Goal: Information Seeking & Learning: Compare options

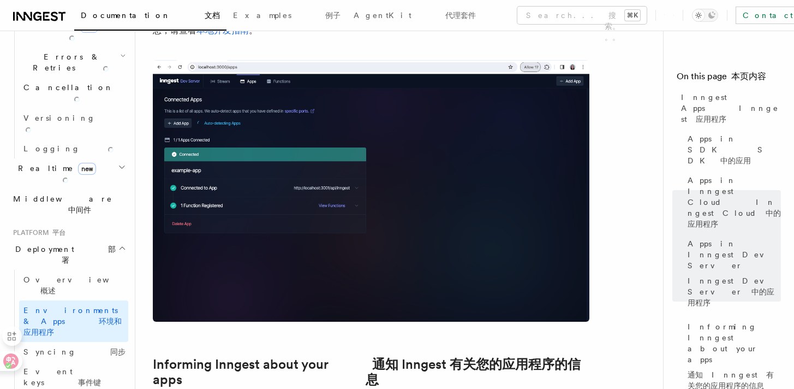
scroll to position [456, 0]
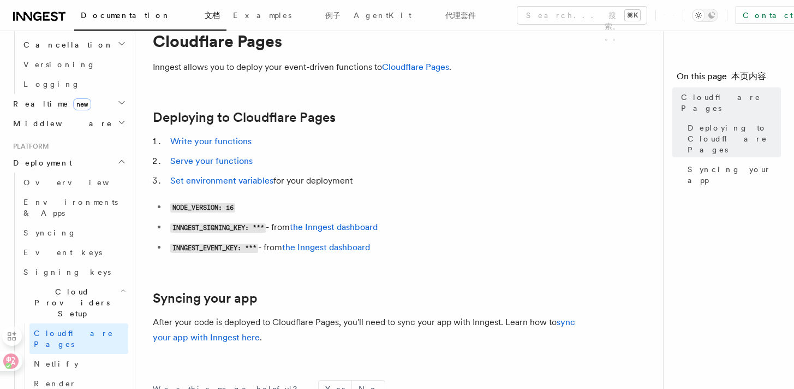
scroll to position [31, 0]
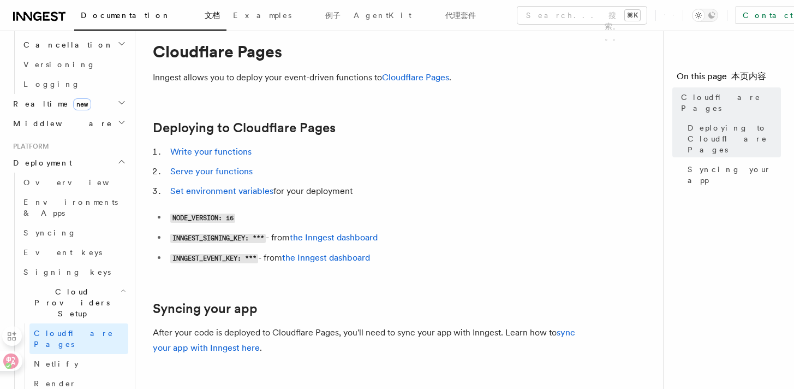
click at [705, 188] on nav "On this page 本页内容 Cloudflare Pages Deploying to Cloudflare Pages Syncing your a…" at bounding box center [728, 210] width 131 height 358
click at [511, 158] on li "Write your functions" at bounding box center [378, 151] width 423 height 15
click at [568, 165] on li "Serve your functions" at bounding box center [378, 171] width 423 height 15
click at [577, 100] on article "Platform 平台 Deployment 部署 Cloud Providers Setup Cloudflare Pages Inngest allows…" at bounding box center [404, 294] width 502 height 555
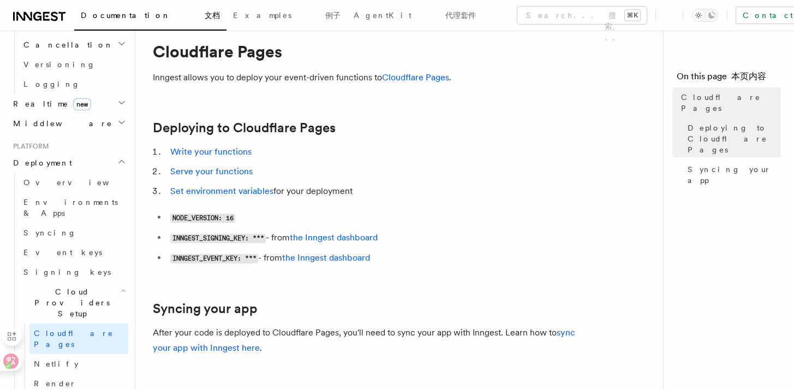
click at [510, 98] on article "Platform 平台 Deployment 部署 Cloud Providers Setup Cloudflare Pages Inngest allows…" at bounding box center [404, 294] width 502 height 555
click at [7, 363] on icon at bounding box center [8, 366] width 6 height 6
click at [11, 361] on icon at bounding box center [10, 360] width 11 height 11
click at [423, 287] on article "Platform 平台 Deployment 部署 Cloud Providers Setup Cloudflare Pages Inngest allows…" at bounding box center [404, 294] width 502 height 555
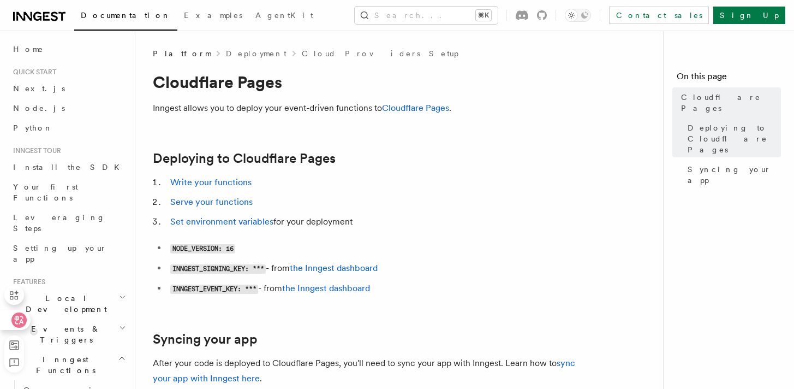
click at [11, 312] on div at bounding box center [14, 320] width 29 height 20
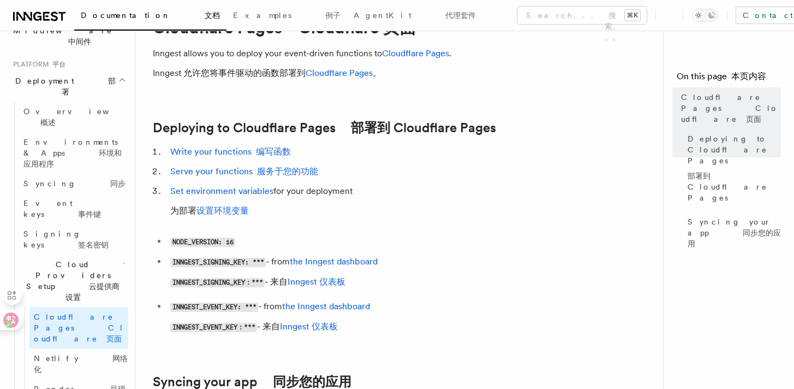
scroll to position [703, 0]
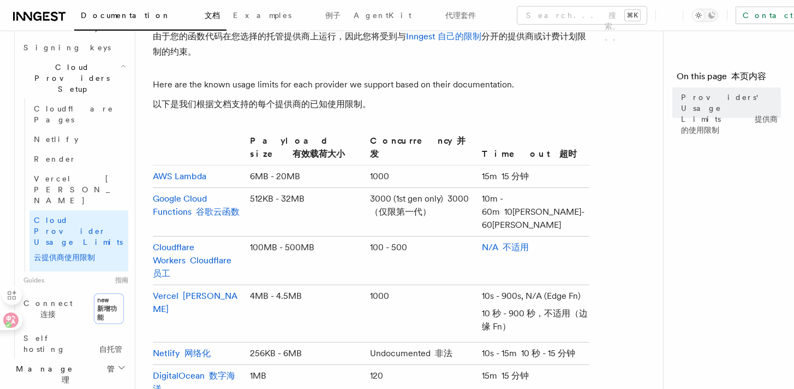
scroll to position [703, 0]
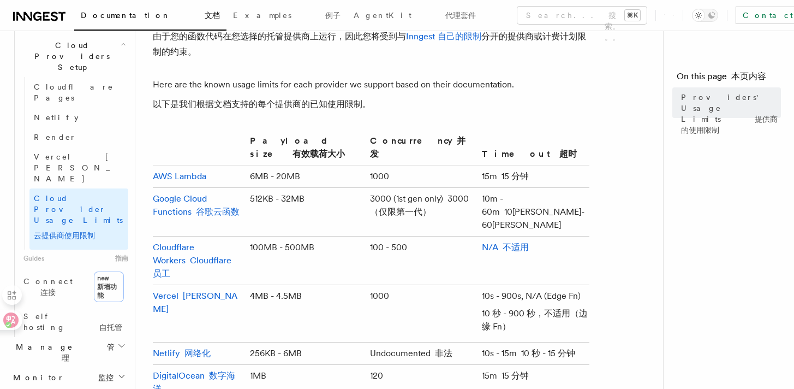
click at [343, 236] on td "100MB - 500MB" at bounding box center [306, 260] width 120 height 49
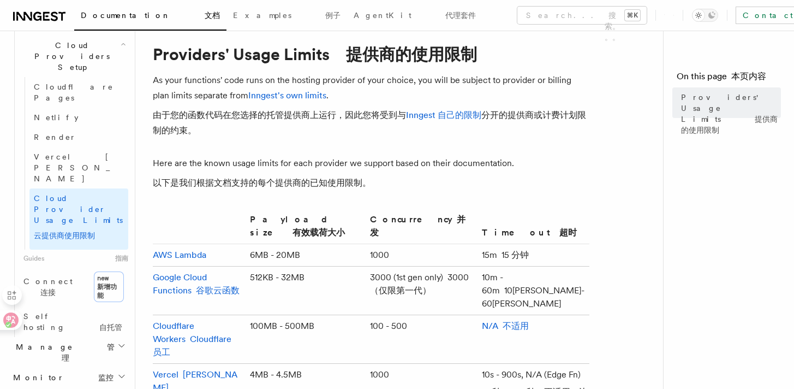
scroll to position [38, 0]
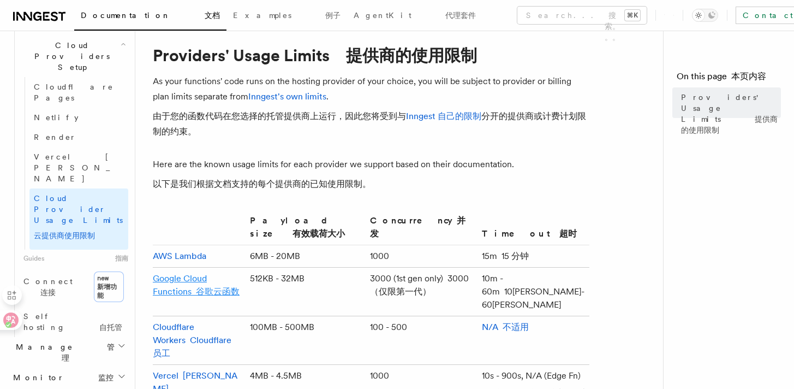
click at [230, 286] on font "谷歌云函数" at bounding box center [218, 291] width 44 height 10
click at [409, 245] on td "1000" at bounding box center [422, 256] width 112 height 22
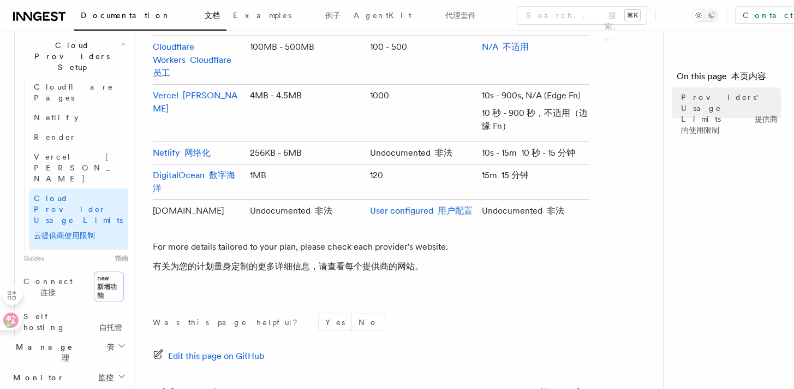
scroll to position [317, 0]
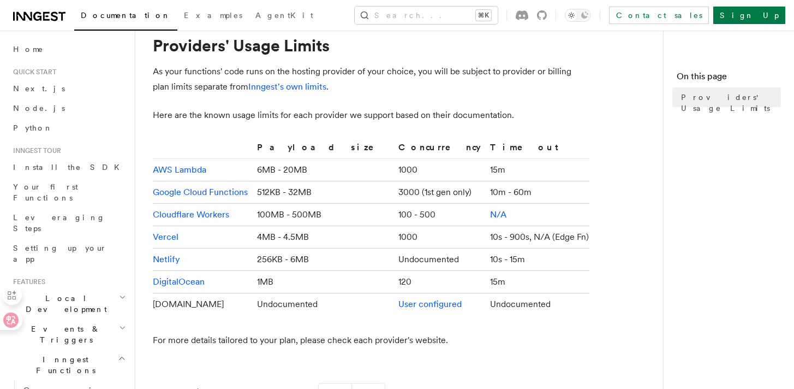
scroll to position [38, 0]
click at [227, 168] on td "AWS Lambda" at bounding box center [203, 169] width 100 height 22
drag, startPoint x: 387, startPoint y: 169, endPoint x: 347, endPoint y: 170, distance: 39.9
click at [347, 170] on tr "AWS Lambda 6MB - 20MB 1000 15m" at bounding box center [371, 169] width 437 height 22
click at [436, 179] on td "1000" at bounding box center [440, 169] width 92 height 22
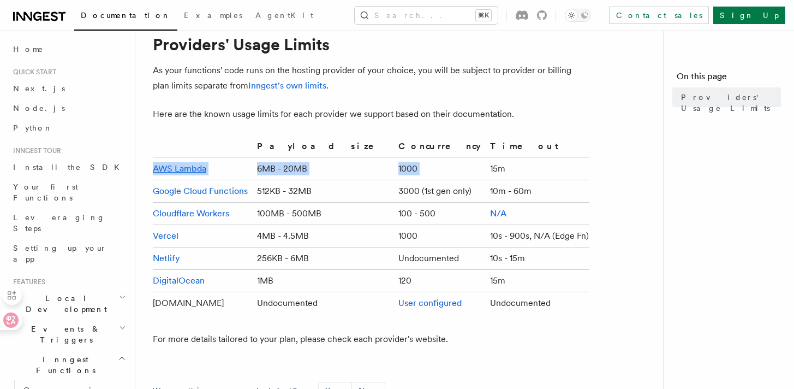
drag, startPoint x: 468, startPoint y: 167, endPoint x: 515, endPoint y: 155, distance: 48.6
click at [515, 155] on table "Payload size Concurrency Timeout AWS Lambda 6MB - 20MB 1000 15m Google Cloud Fu…" at bounding box center [371, 226] width 437 height 175
click at [515, 155] on th "Timeout" at bounding box center [538, 148] width 104 height 19
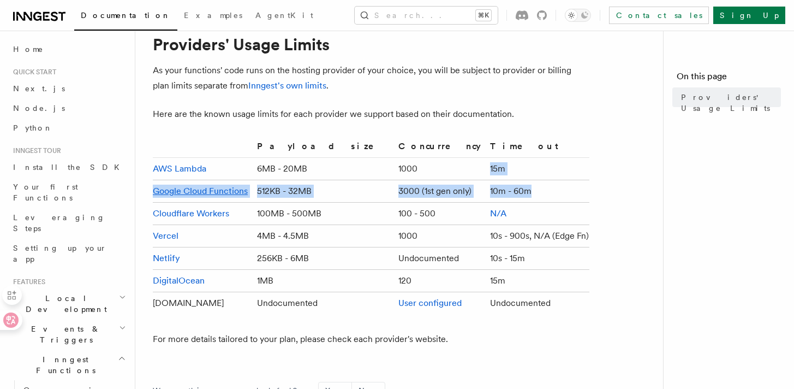
drag, startPoint x: 467, startPoint y: 169, endPoint x: 589, endPoint y: 193, distance: 123.6
click at [589, 193] on tbody "AWS Lambda 6MB - 20MB 1000 15m Google Cloud Functions 512KB - 32MB 3000 (1st ge…" at bounding box center [371, 236] width 437 height 157
click at [589, 193] on td "10m - 60m" at bounding box center [538, 191] width 104 height 22
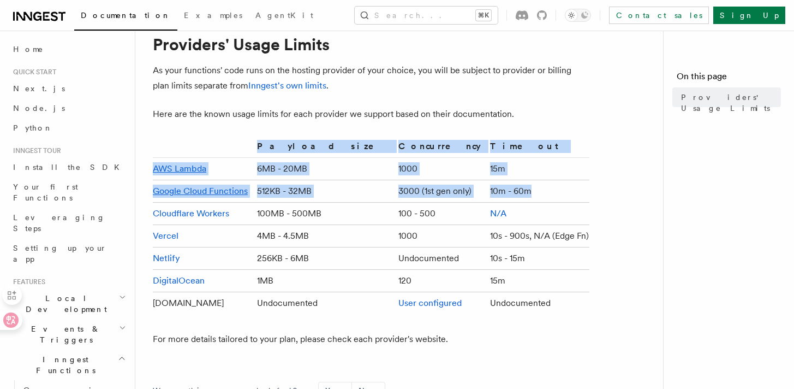
drag, startPoint x: 151, startPoint y: 163, endPoint x: 518, endPoint y: 185, distance: 368.1
click at [518, 185] on div "Platform Deployment Cloud Providers Setup Providers' Usage Limits As your funct…" at bounding box center [421, 262] width 572 height 601
click at [528, 194] on td "10m - 60m" at bounding box center [538, 191] width 104 height 22
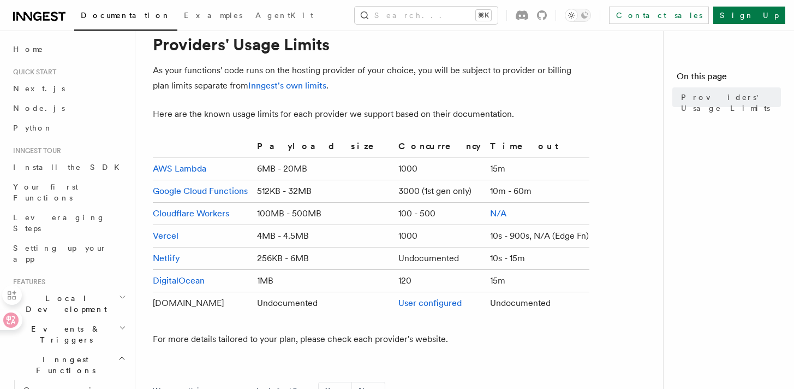
drag, startPoint x: 148, startPoint y: 165, endPoint x: 274, endPoint y: 147, distance: 127.4
click at [274, 147] on div "Platform Deployment Cloud Providers Setup Providers' Usage Limits As your funct…" at bounding box center [421, 262] width 572 height 601
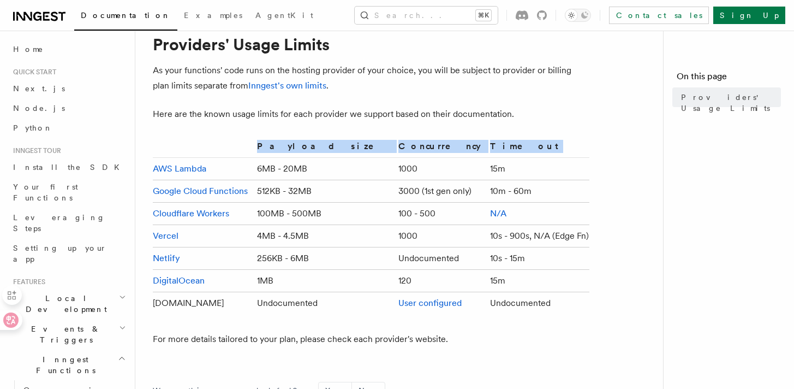
drag, startPoint x: 276, startPoint y: 146, endPoint x: 554, endPoint y: 142, distance: 277.4
click at [554, 142] on tr "Payload size Concurrency Timeout" at bounding box center [371, 148] width 437 height 19
click at [554, 142] on th "Timeout" at bounding box center [538, 148] width 104 height 19
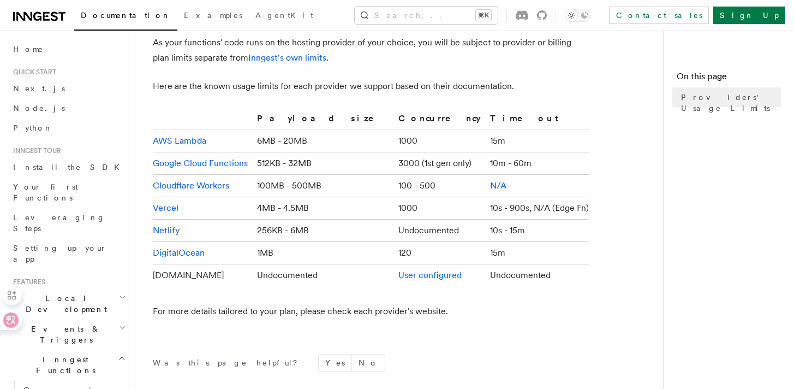
scroll to position [65, 0]
drag, startPoint x: 463, startPoint y: 138, endPoint x: 518, endPoint y: 141, distance: 54.7
click at [518, 141] on tr "AWS Lambda 6MB - 20MB 1000 15m" at bounding box center [371, 141] width 437 height 22
click at [518, 141] on td "15m" at bounding box center [538, 141] width 104 height 22
drag, startPoint x: 489, startPoint y: 143, endPoint x: 445, endPoint y: 144, distance: 44.2
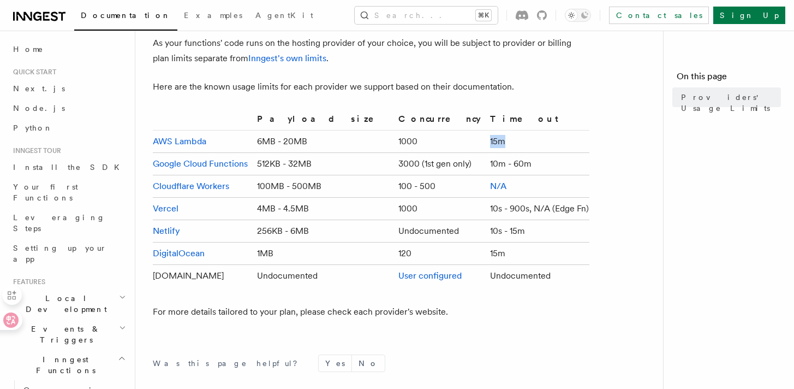
click at [444, 144] on tr "AWS Lambda 6MB - 20MB 1000 15m" at bounding box center [371, 141] width 437 height 22
click at [456, 147] on td "1000" at bounding box center [440, 141] width 92 height 22
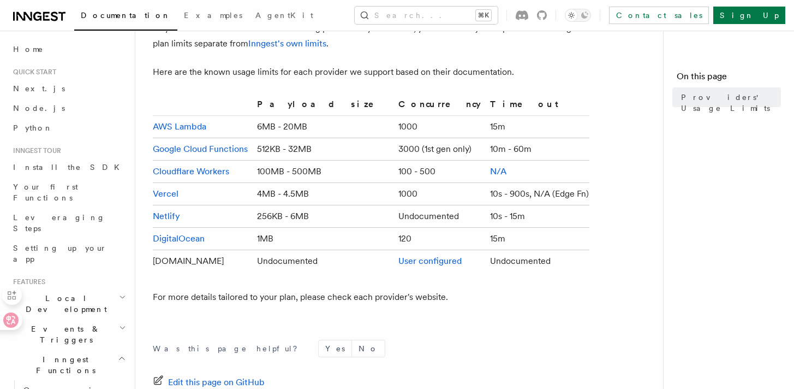
scroll to position [81, 0]
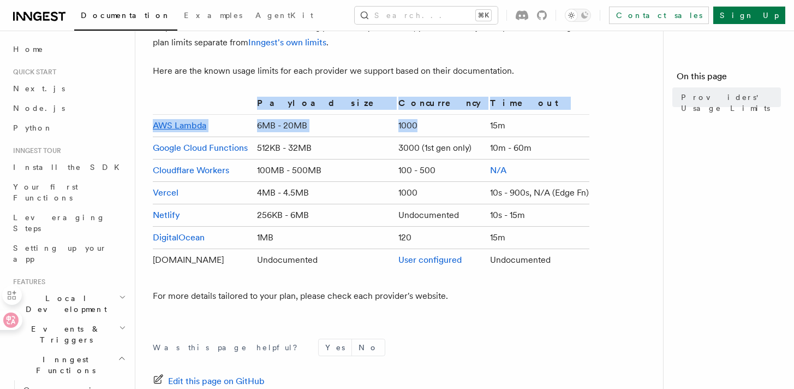
drag, startPoint x: 455, startPoint y: 127, endPoint x: 648, endPoint y: 127, distance: 192.2
click at [648, 127] on article "Platform Deployment Cloud Providers Setup Providers' Usage Limits As your funct…" at bounding box center [404, 243] width 502 height 553
click at [571, 129] on td "15m" at bounding box center [538, 126] width 104 height 22
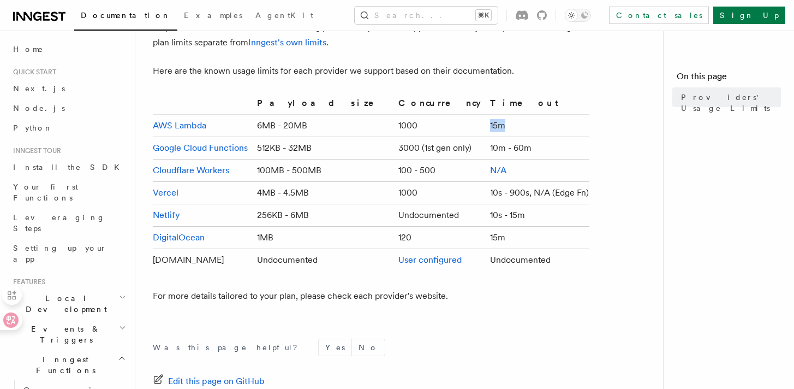
drag, startPoint x: 468, startPoint y: 123, endPoint x: 497, endPoint y: 132, distance: 30.2
click at [497, 132] on td "15m" at bounding box center [538, 126] width 104 height 22
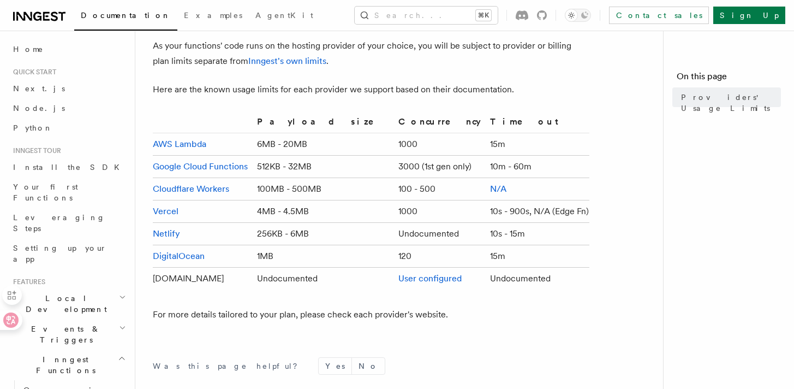
scroll to position [63, 0]
